Goal: Task Accomplishment & Management: Complete application form

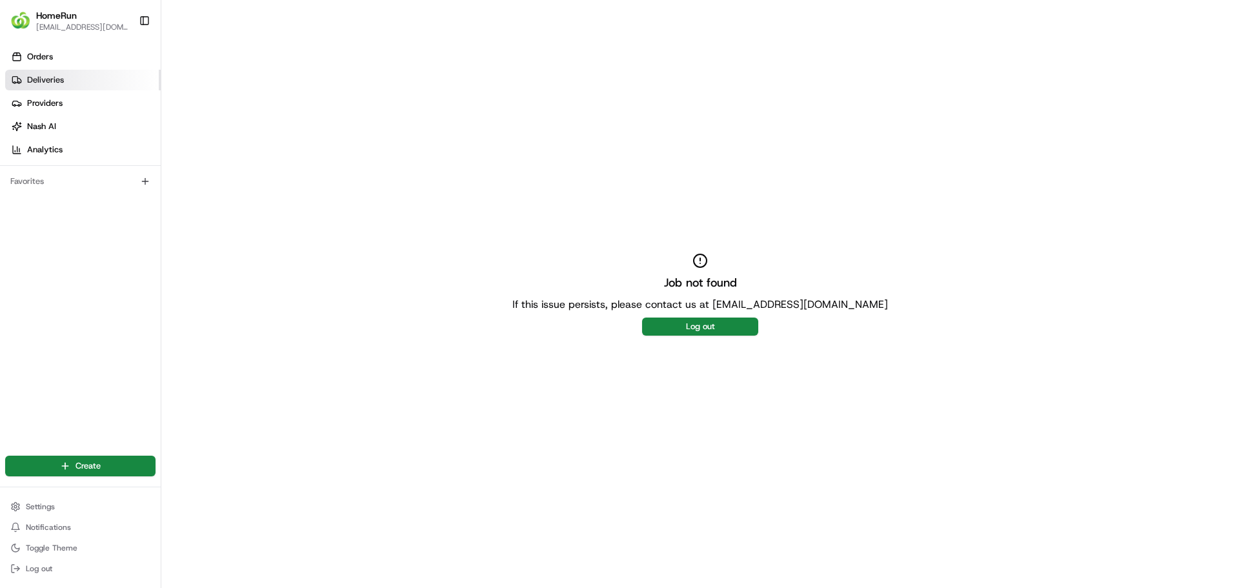
click at [62, 77] on span "Deliveries" at bounding box center [45, 80] width 37 height 12
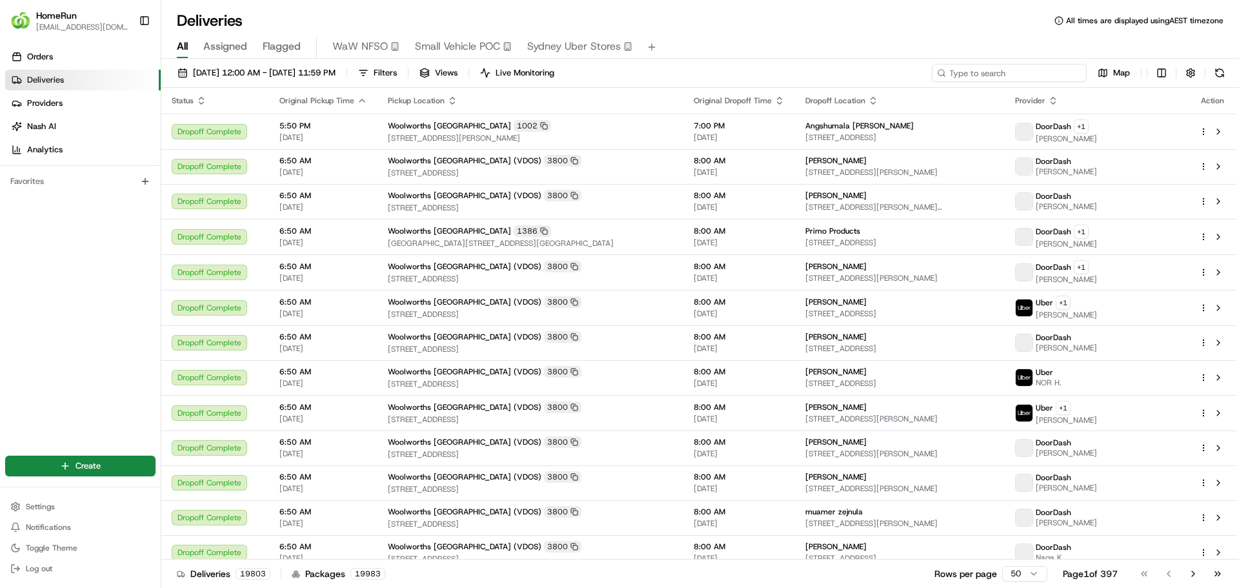
click at [998, 65] on input at bounding box center [1009, 73] width 155 height 18
paste input "265588991"
type input "265588991"
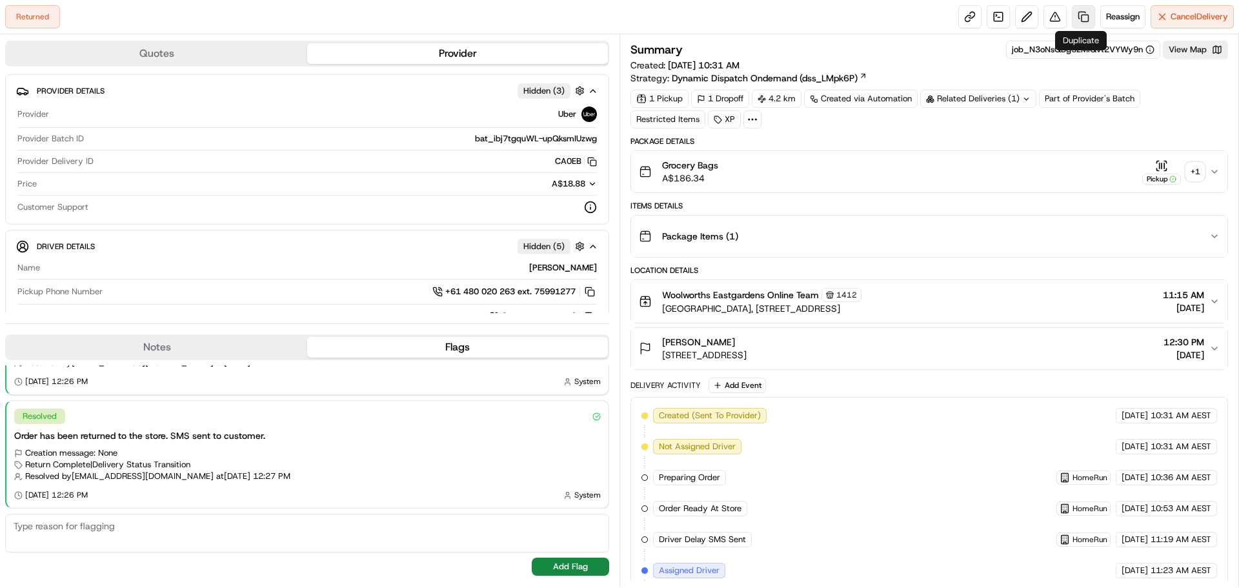
click at [1077, 16] on link at bounding box center [1083, 16] width 23 height 23
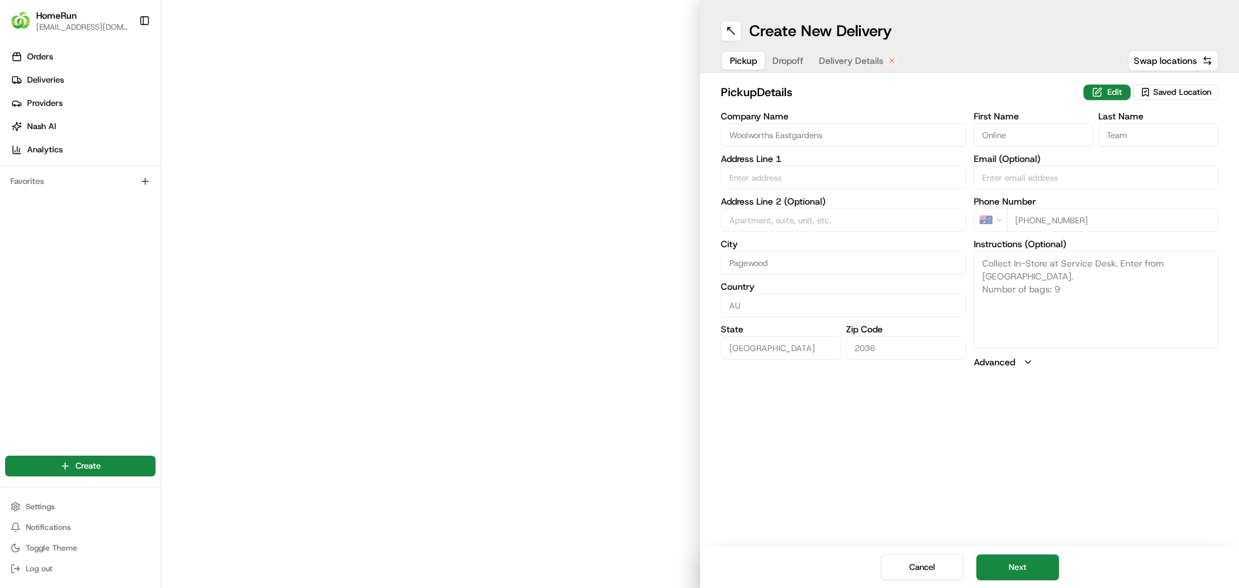
type input "Eastgardens Shopping Centre, 152 Bunnerong Road"
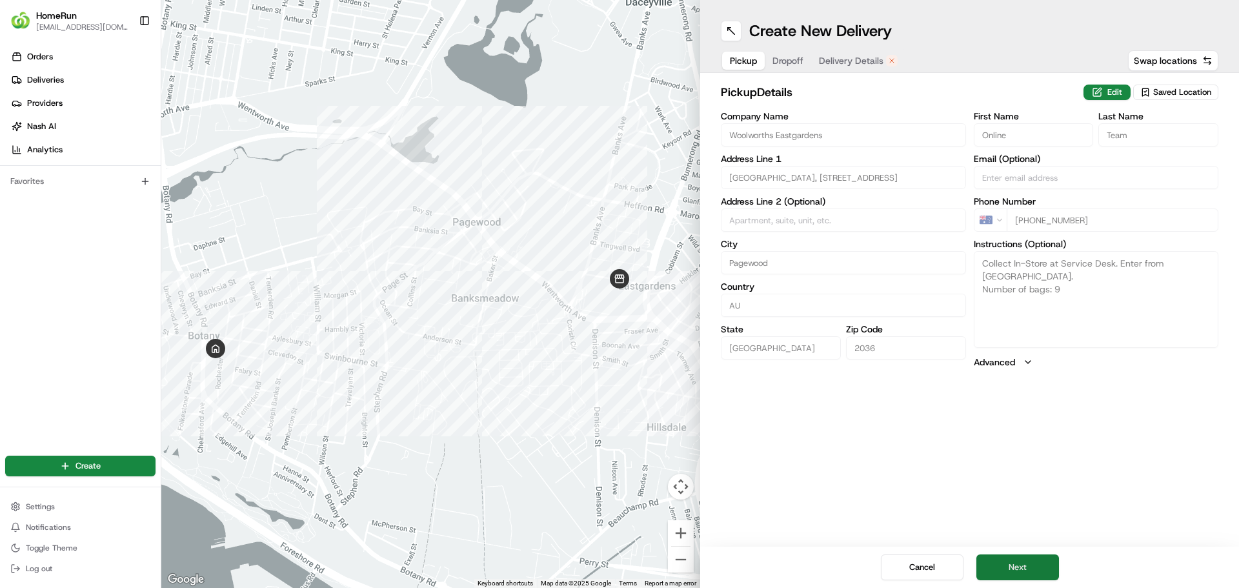
click at [1016, 572] on button "Next" at bounding box center [1018, 567] width 83 height 26
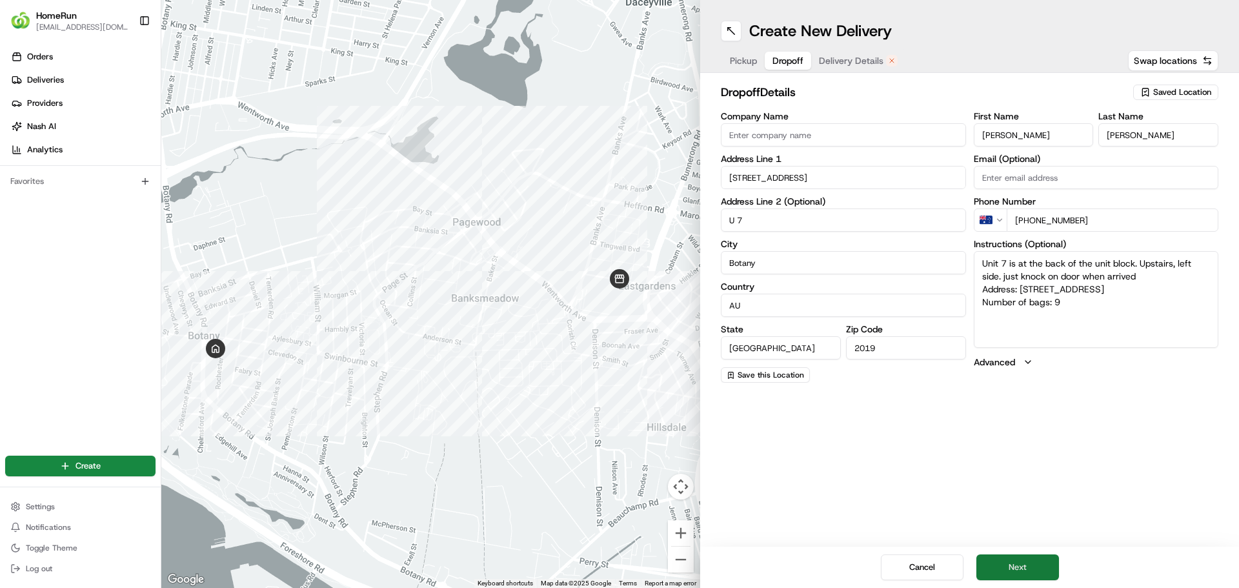
click at [1012, 572] on button "Next" at bounding box center [1018, 567] width 83 height 26
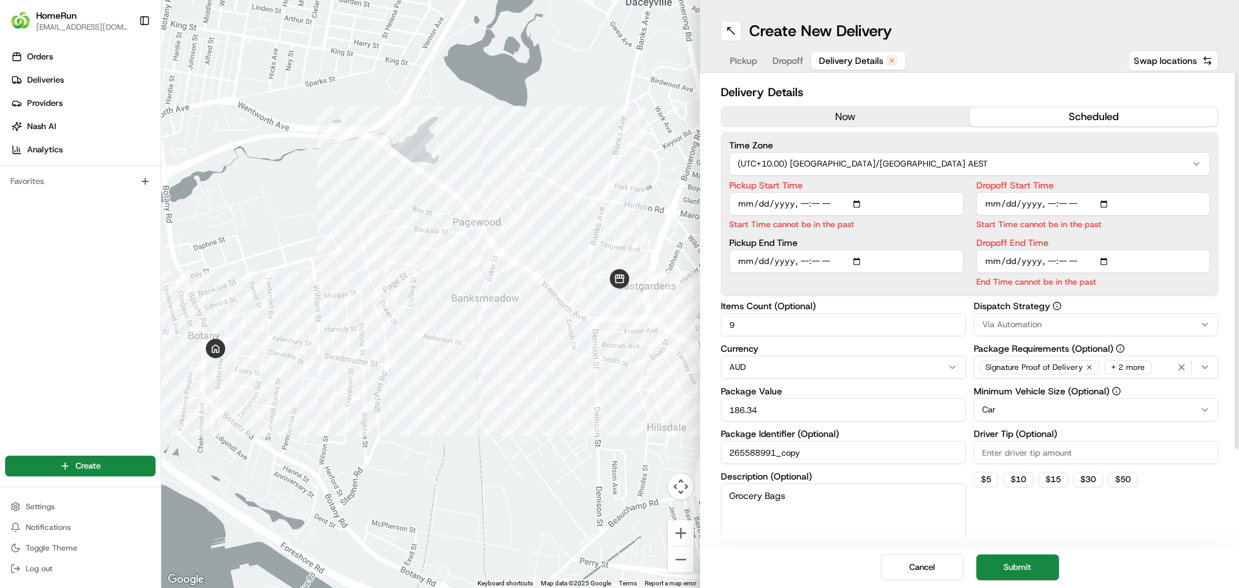
click at [801, 203] on input "Pickup Start Time" at bounding box center [846, 203] width 234 height 23
type input "2025-08-20T12:41"
type input "2025-08-20T12:45"
type input "2025-08-20T13:30"
click at [1203, 369] on div "Dispatch Strategy Via Automation Package Requirements (Optional) Signature Proo…" at bounding box center [1096, 428] width 245 height 254
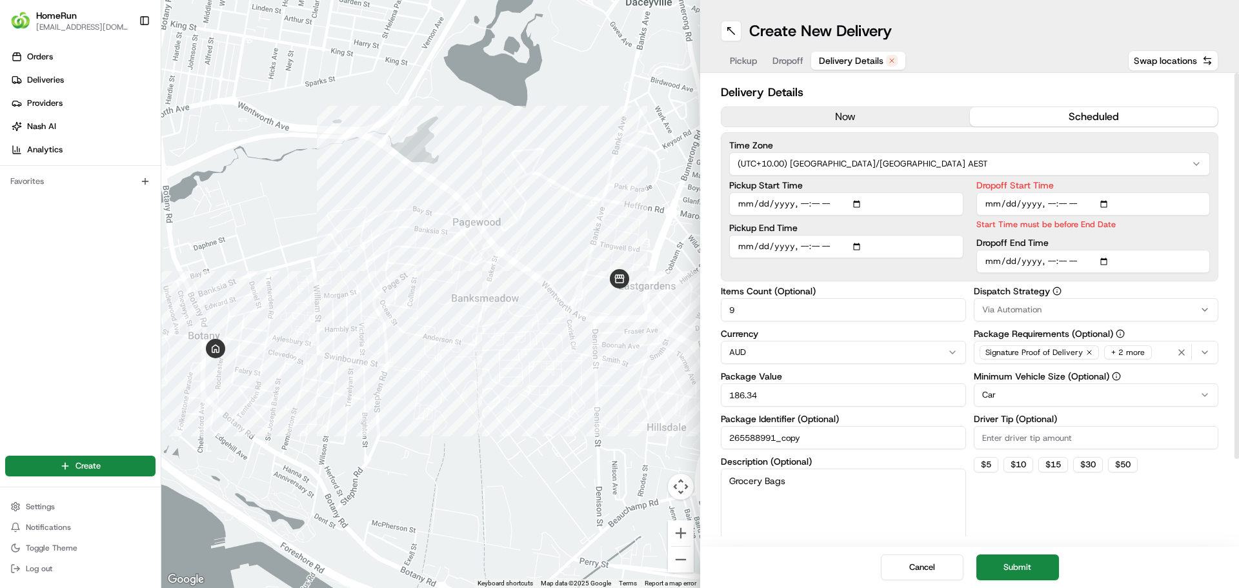
click at [1204, 349] on icon "button" at bounding box center [1205, 352] width 10 height 10
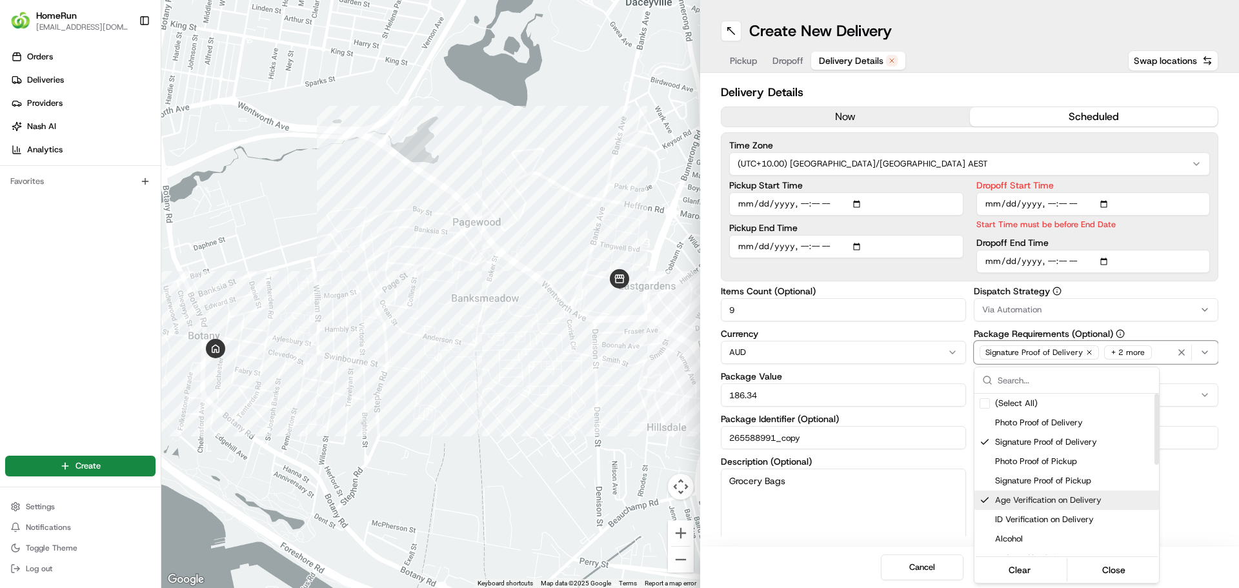
click at [983, 498] on div "Suggestions" at bounding box center [985, 500] width 10 height 10
click at [989, 423] on div "Suggestions" at bounding box center [985, 423] width 10 height 10
drag, startPoint x: 982, startPoint y: 440, endPoint x: 981, endPoint y: 458, distance: 17.4
click at [982, 440] on div "Suggestions" at bounding box center [985, 442] width 10 height 10
click at [1103, 564] on button "Close" at bounding box center [1114, 570] width 88 height 18
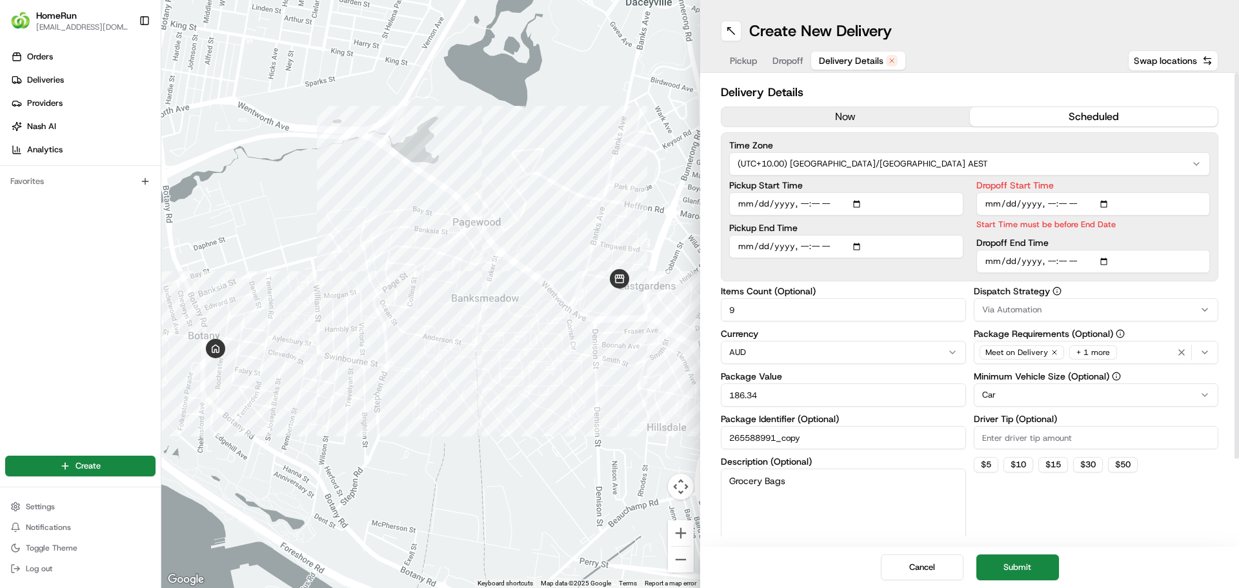
click at [1204, 352] on icon "button" at bounding box center [1205, 352] width 10 height 10
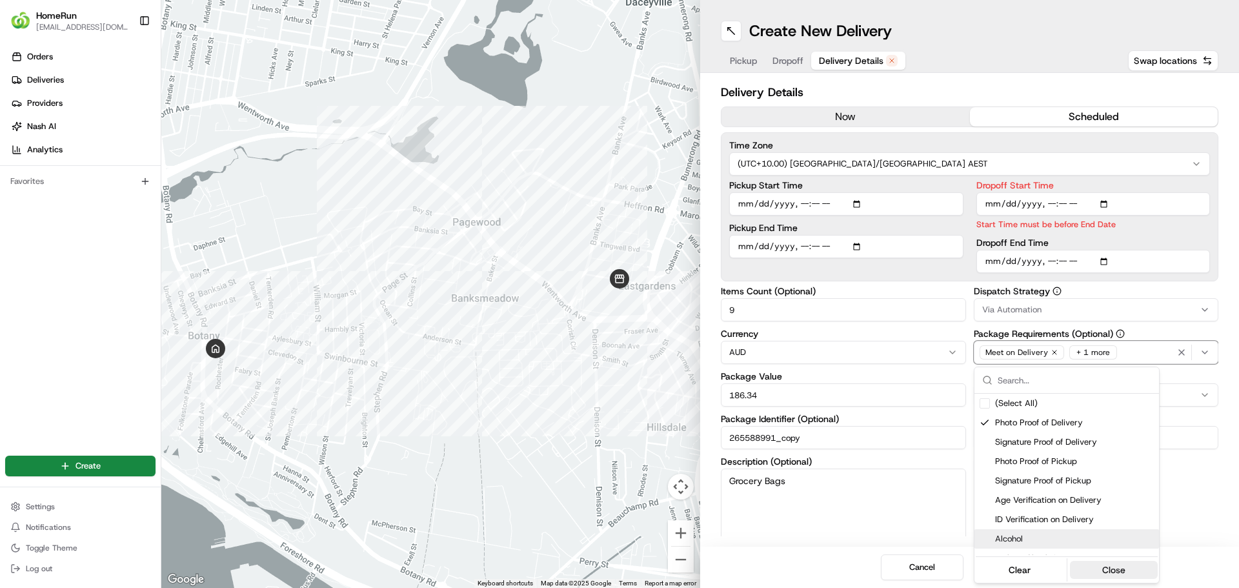
click at [1115, 575] on button "Close" at bounding box center [1114, 570] width 88 height 18
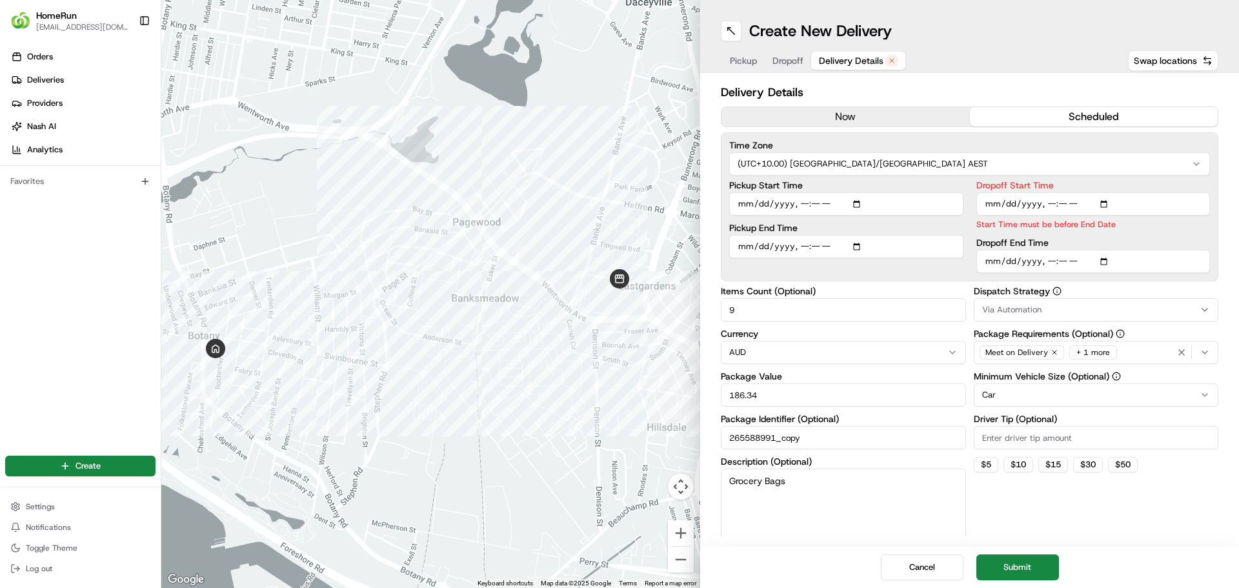
click at [1033, 570] on button "Submit" at bounding box center [1018, 567] width 83 height 26
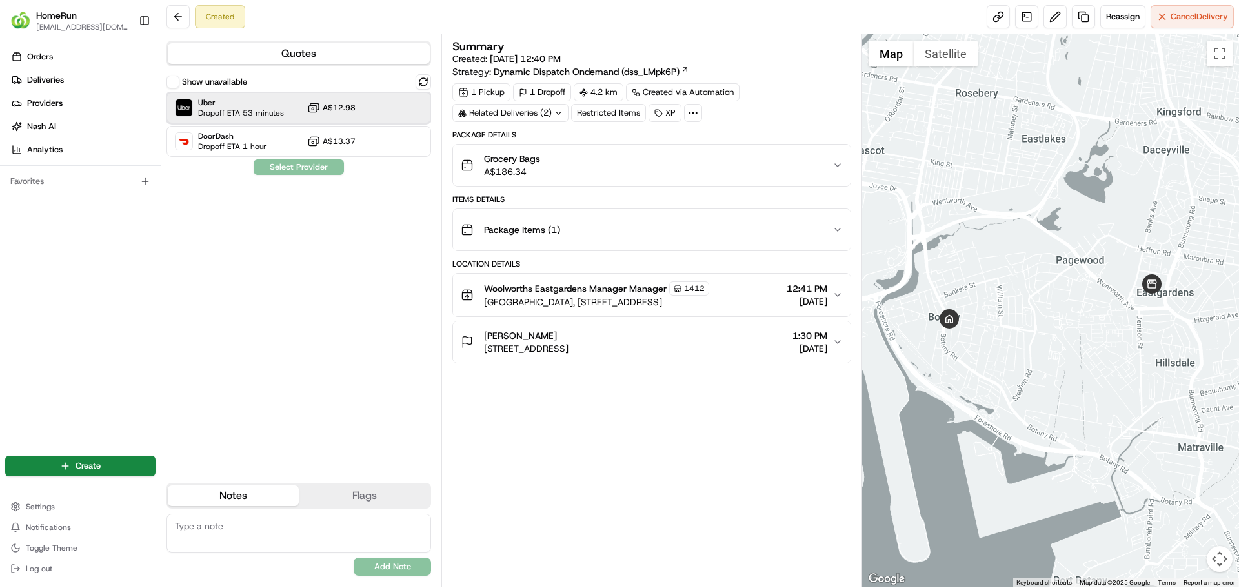
drag, startPoint x: 265, startPoint y: 105, endPoint x: 269, endPoint y: 117, distance: 12.9
click at [266, 105] on span "Uber" at bounding box center [241, 102] width 86 height 10
click at [294, 168] on button "Assign Provider" at bounding box center [299, 166] width 92 height 15
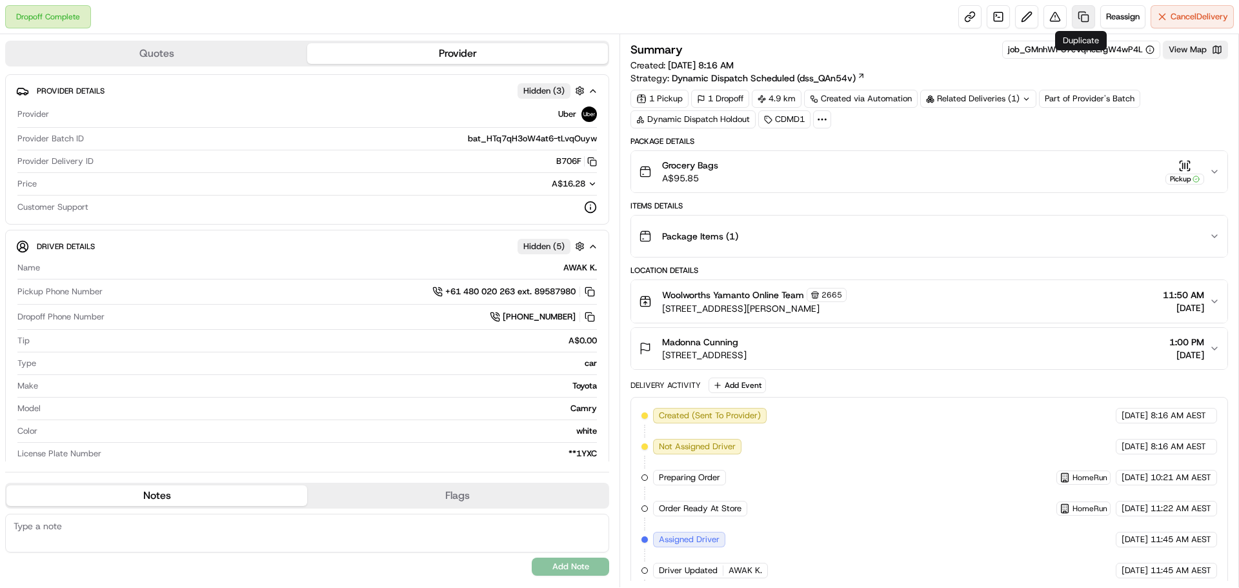
click at [1077, 15] on link at bounding box center [1083, 16] width 23 height 23
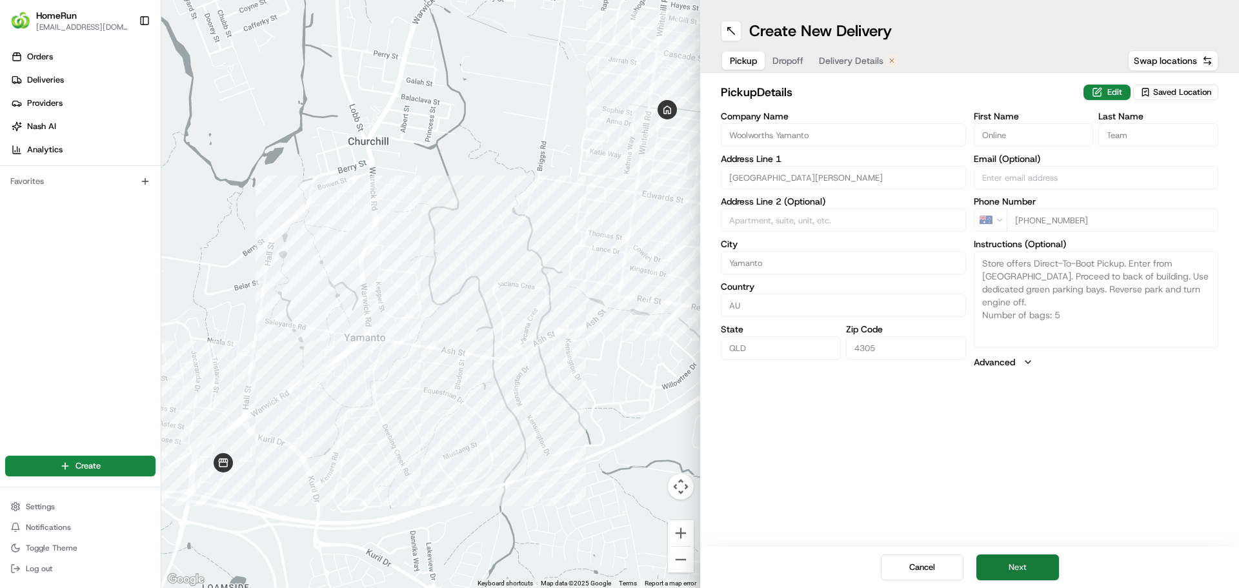
click at [1015, 560] on button "Next" at bounding box center [1018, 567] width 83 height 26
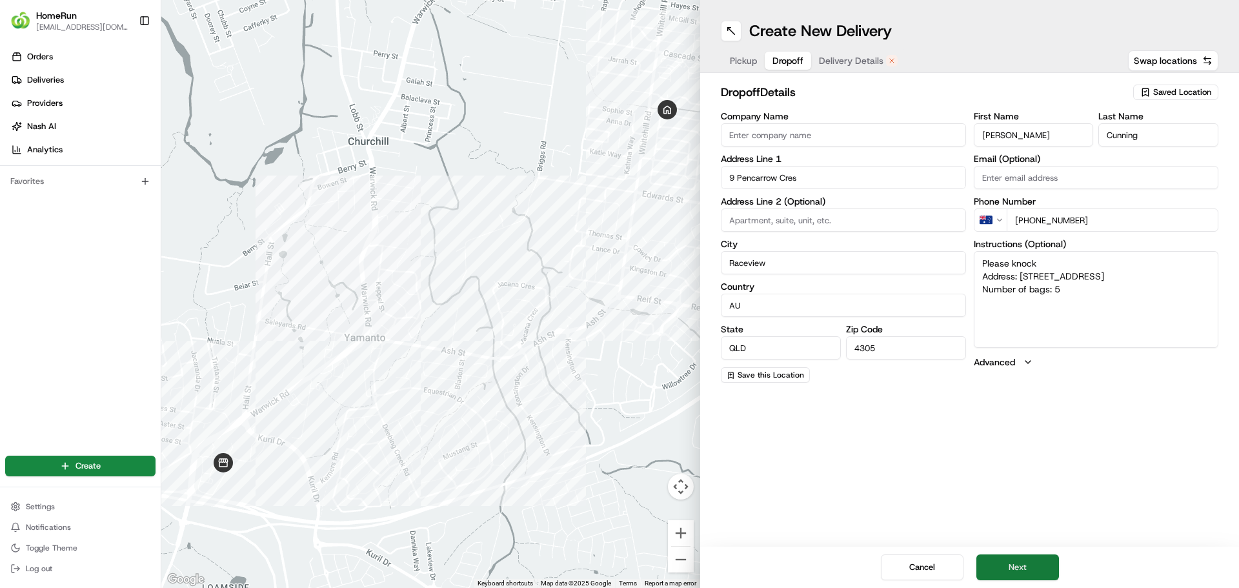
click at [1011, 571] on button "Next" at bounding box center [1018, 567] width 83 height 26
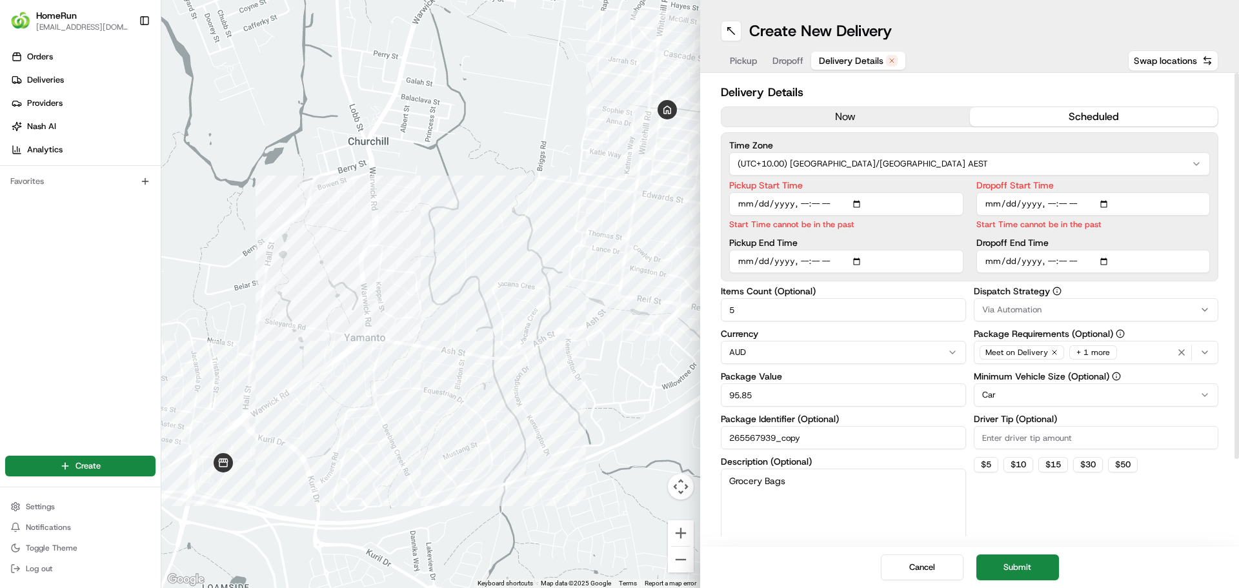
drag, startPoint x: 747, startPoint y: 306, endPoint x: 719, endPoint y: 309, distance: 28.5
click at [714, 308] on div "Delivery Details now scheduled Time Zone (UTC+10.00) [GEOGRAPHIC_DATA]/[GEOGRAP…" at bounding box center [969, 310] width 539 height 474
type input "3"
click at [798, 204] on input "Pickup Start Time" at bounding box center [846, 203] width 234 height 23
type input "[DATE]T12:49"
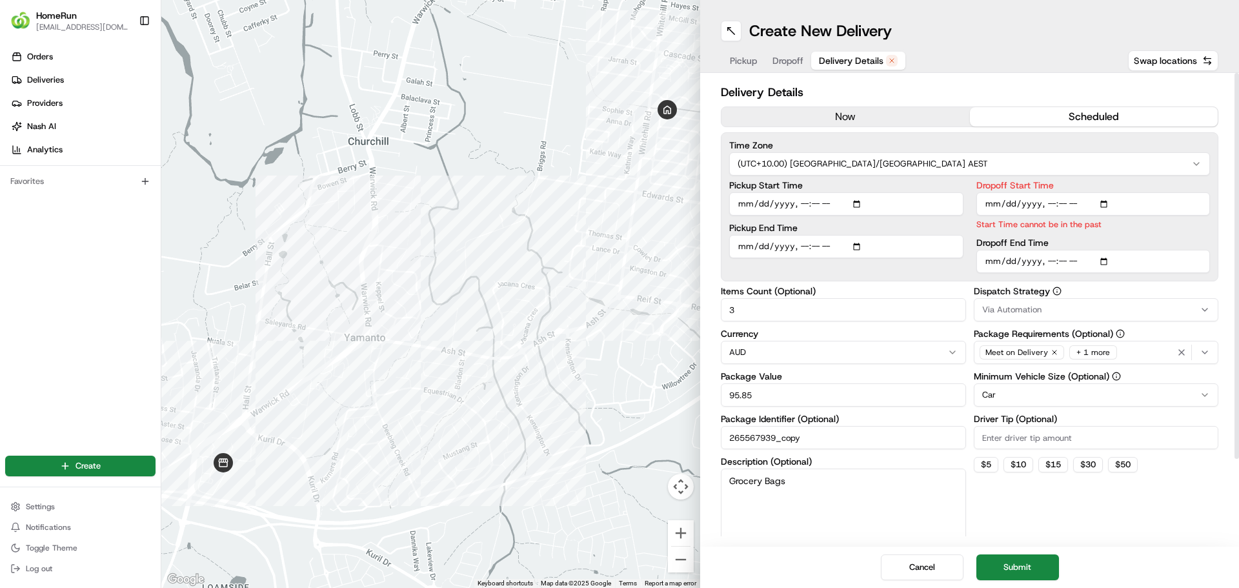
type input "[DATE]T13:00"
type input "[DATE]T14:00"
click at [1020, 565] on button "Submit" at bounding box center [1018, 567] width 83 height 26
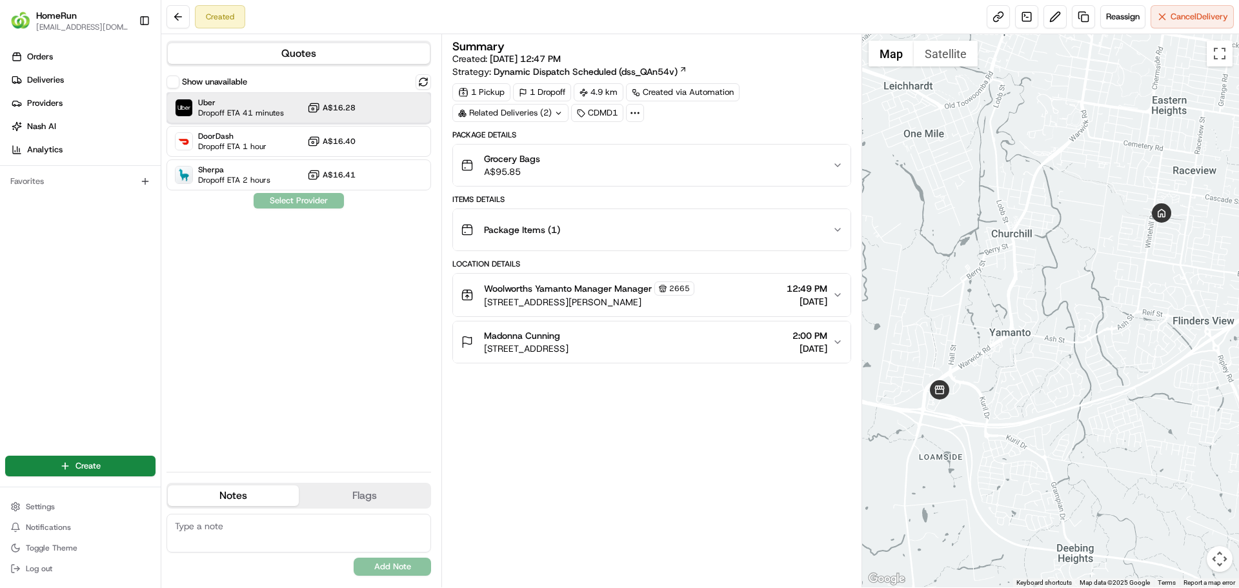
click at [273, 102] on span "Uber" at bounding box center [241, 102] width 86 height 10
click at [293, 197] on button "Assign Provider" at bounding box center [299, 200] width 92 height 15
